Goal: Book appointment/travel/reservation

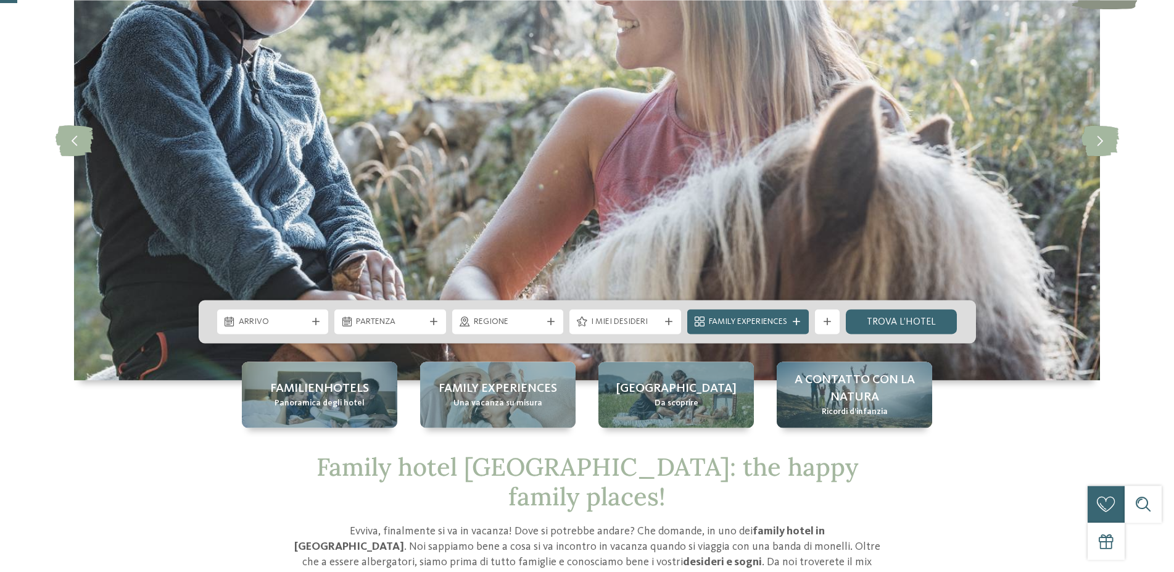
scroll to position [175, 0]
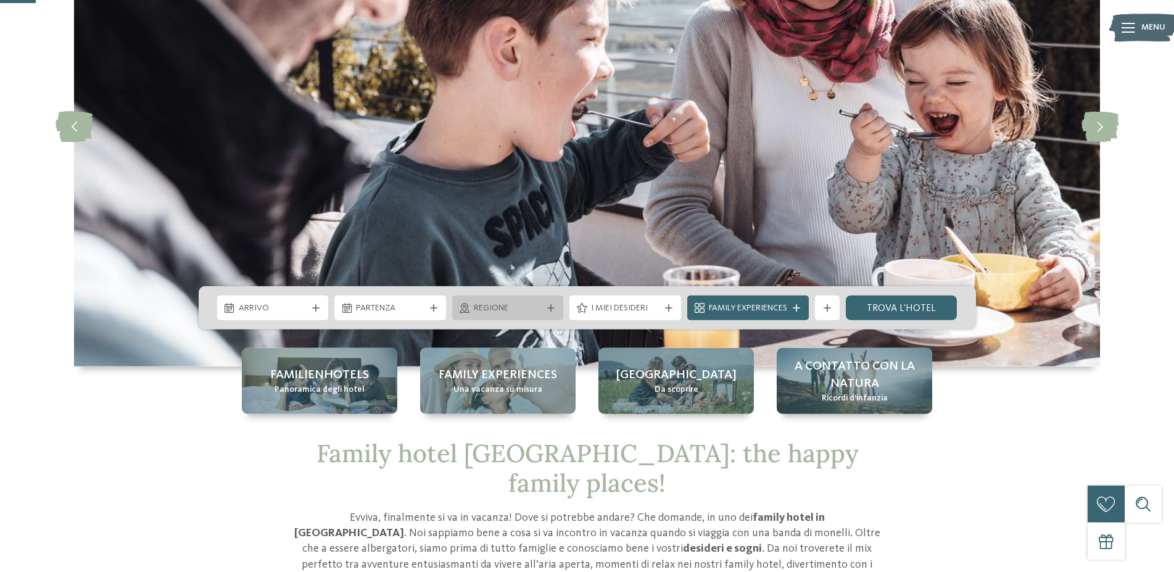
click at [488, 308] on span "Regione" at bounding box center [508, 308] width 68 height 12
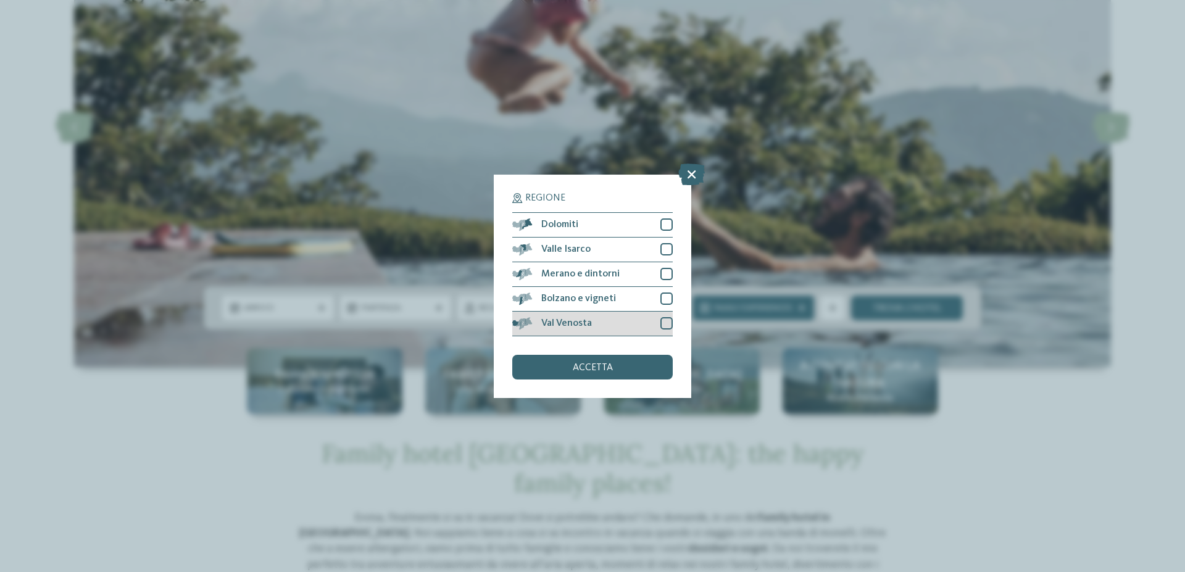
click at [669, 324] on div at bounding box center [666, 323] width 12 height 12
click at [666, 249] on div at bounding box center [666, 249] width 12 height 12
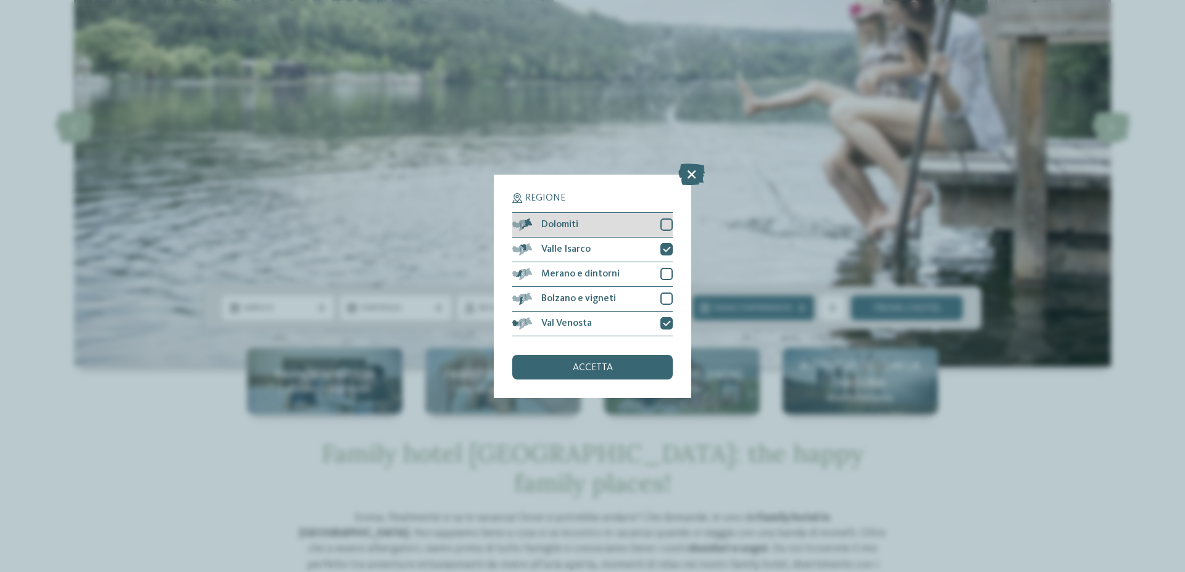
click at [665, 231] on div "Dolomiti" at bounding box center [592, 225] width 160 height 25
click at [653, 370] on div "accetta" at bounding box center [592, 367] width 160 height 25
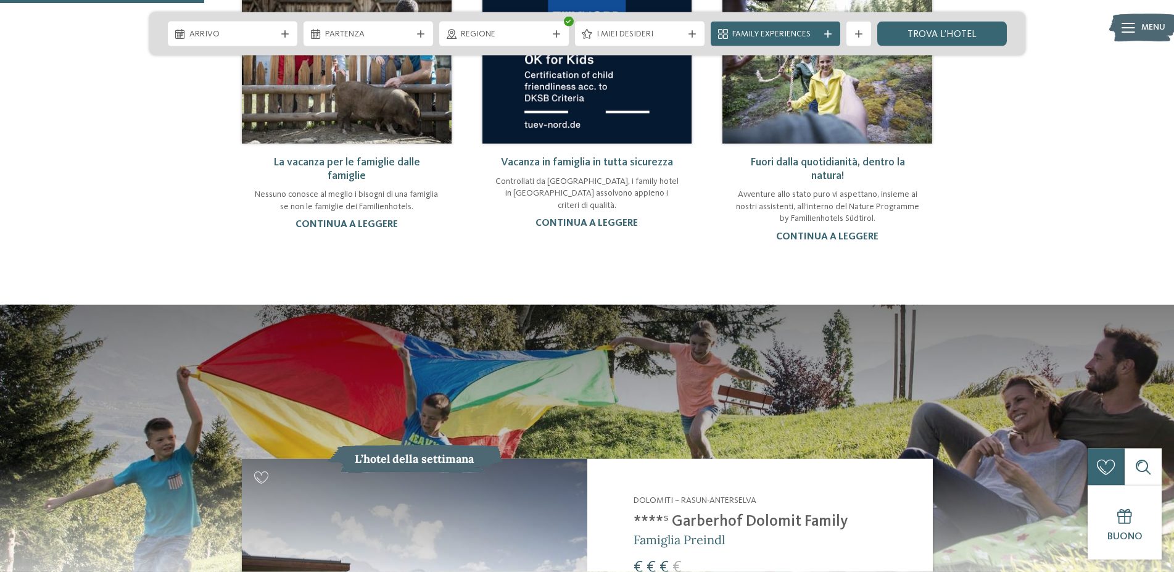
scroll to position [993, 0]
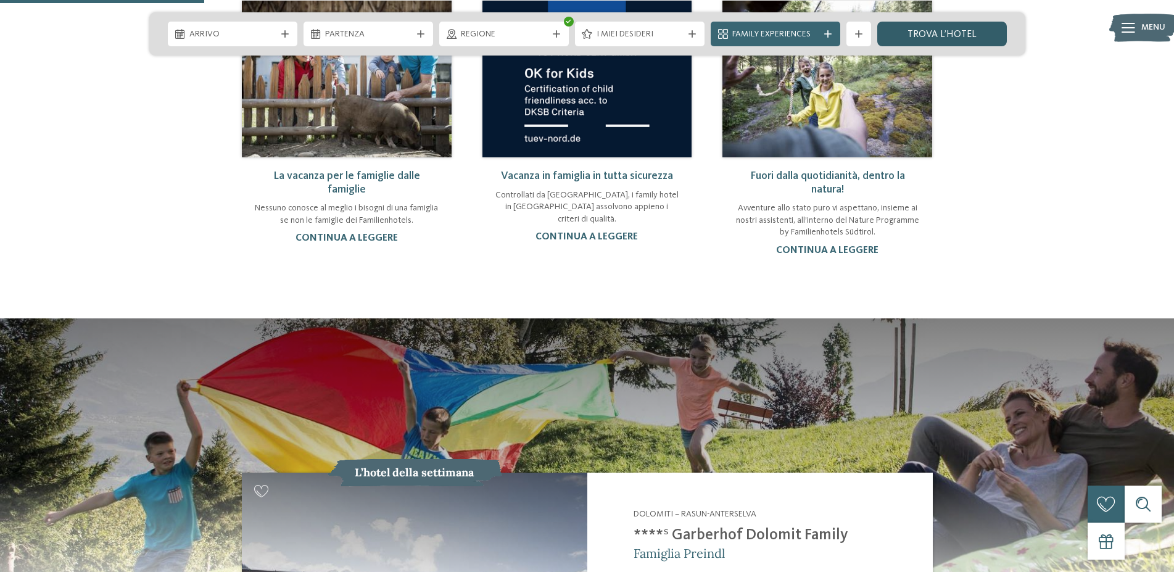
click at [951, 32] on link "trova l’hotel" at bounding box center [942, 34] width 130 height 25
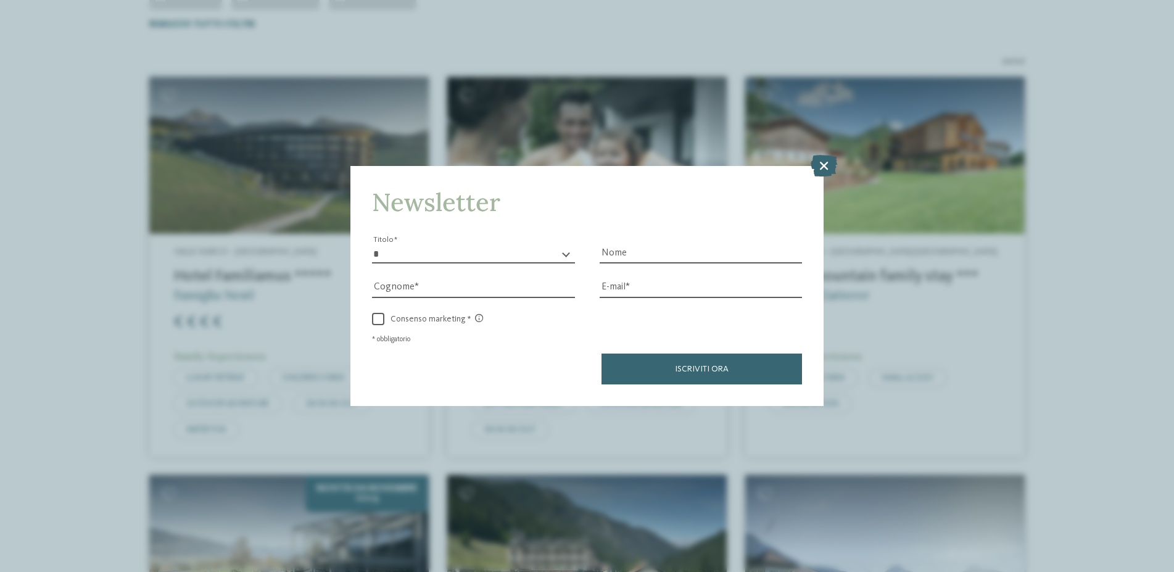
scroll to position [405, 0]
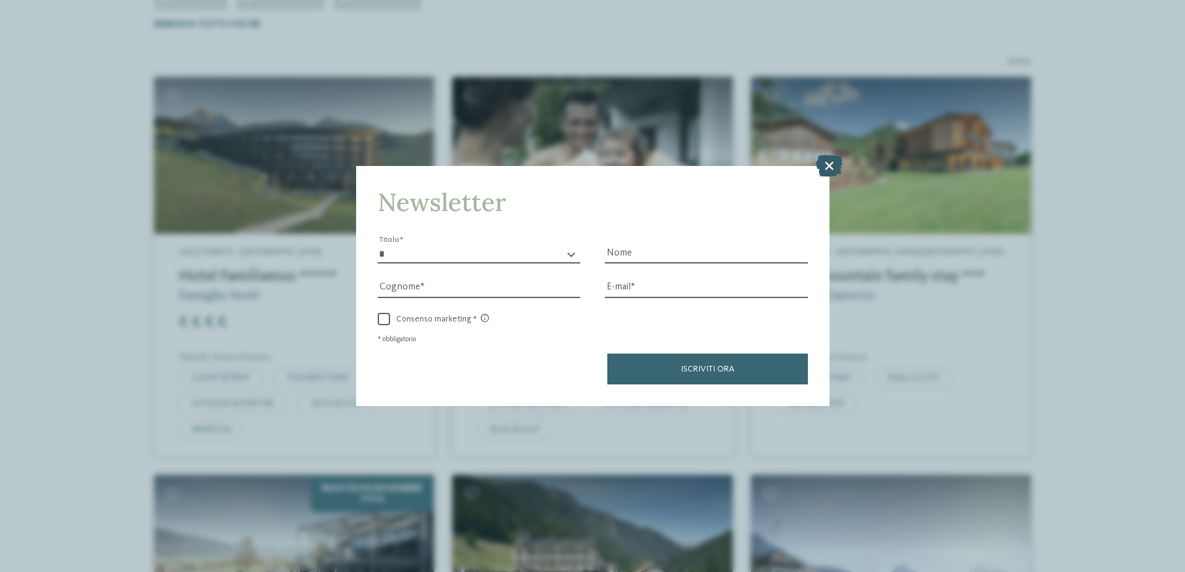
click at [825, 166] on icon at bounding box center [829, 166] width 27 height 22
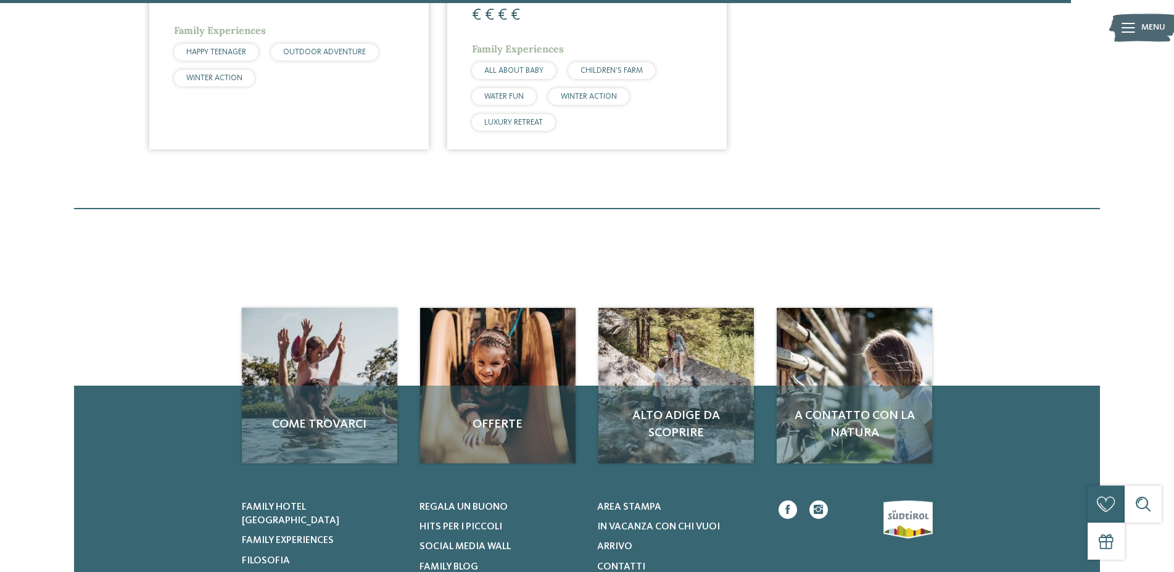
scroll to position [3479, 0]
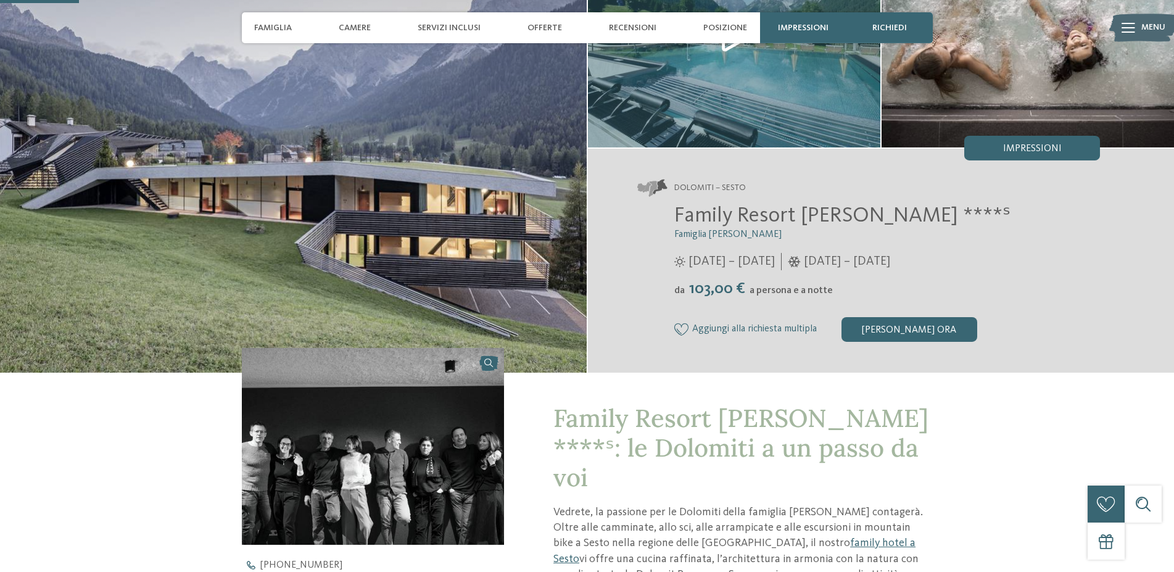
scroll to position [252, 0]
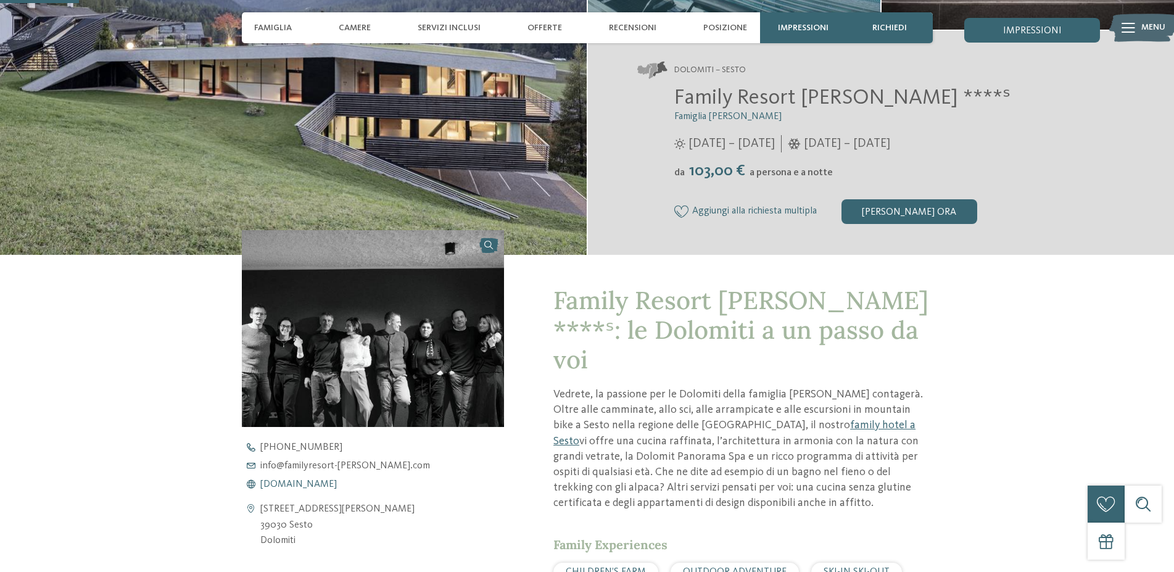
click at [334, 482] on span "www.familyresort-rainer.com" at bounding box center [298, 484] width 77 height 10
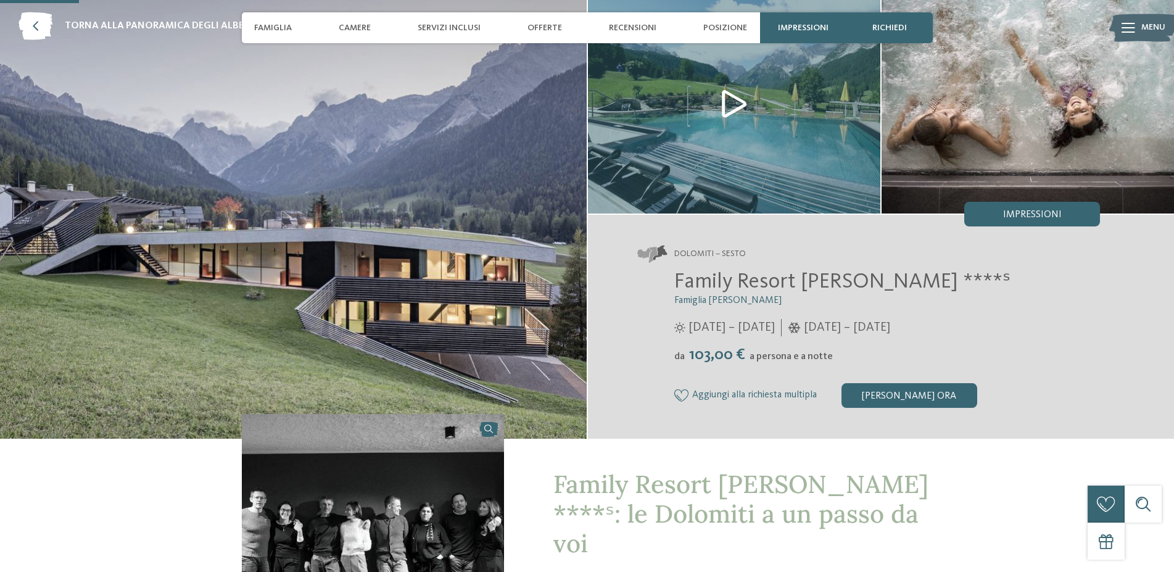
scroll to position [0, 0]
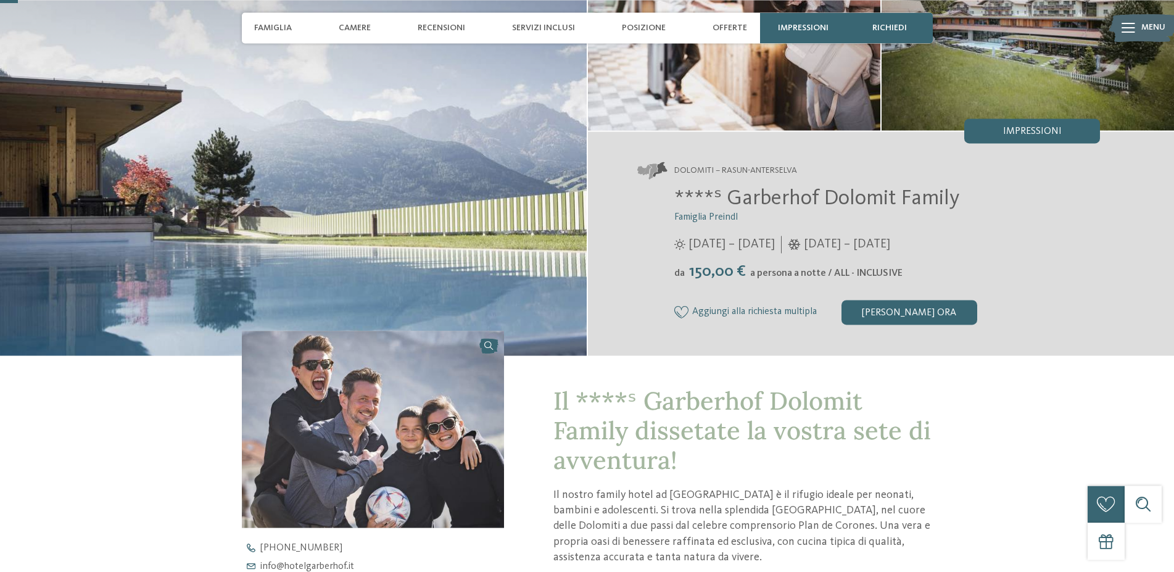
scroll to position [315, 0]
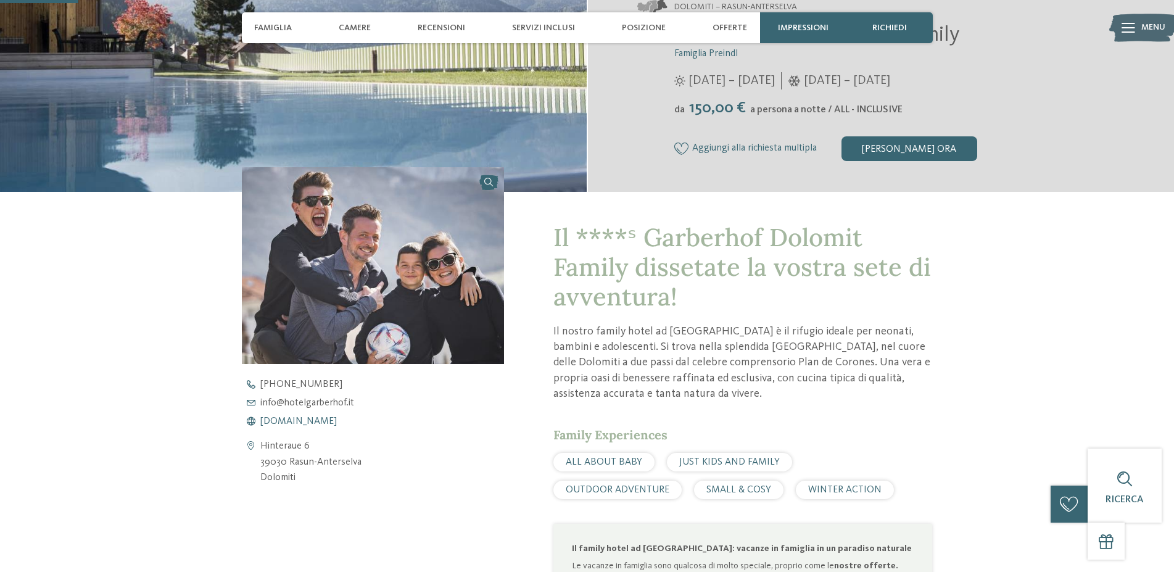
click at [307, 418] on span "[DOMAIN_NAME]" at bounding box center [298, 421] width 77 height 10
